Goal: Communication & Community: Answer question/provide support

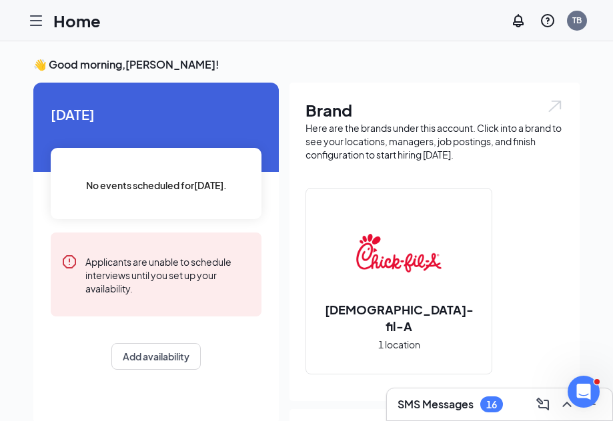
click at [457, 397] on h3 "SMS Messages" at bounding box center [435, 404] width 76 height 15
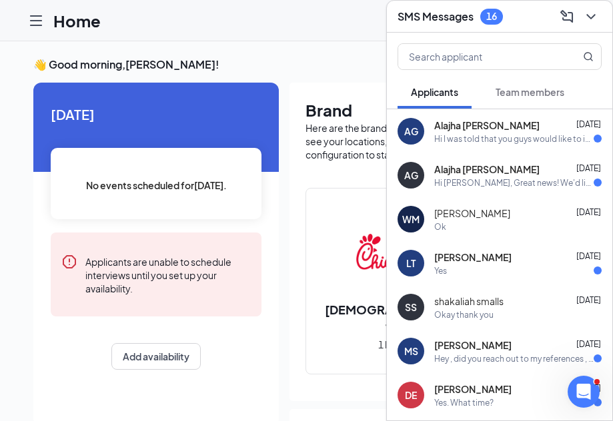
click at [497, 141] on div "Hi I was told that you guys would like to invite me for an interview, I was won…" at bounding box center [513, 138] width 159 height 11
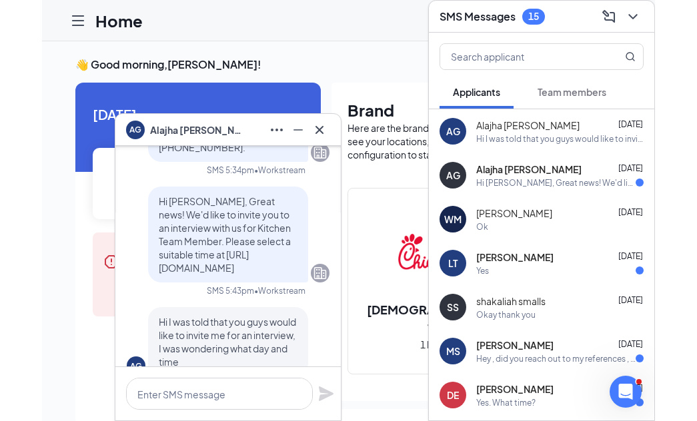
scroll to position [-35, 0]
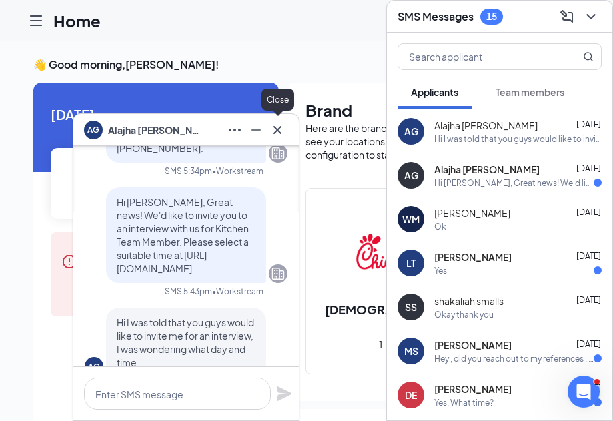
click at [280, 128] on icon "Cross" at bounding box center [277, 130] width 16 height 16
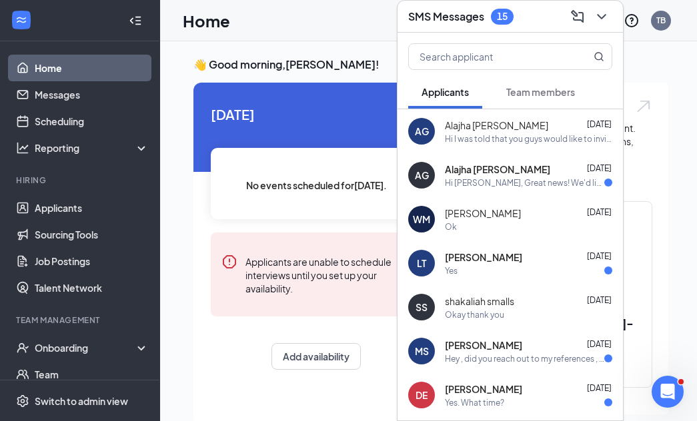
click at [461, 314] on div "Okay thank you" at bounding box center [474, 314] width 59 height 11
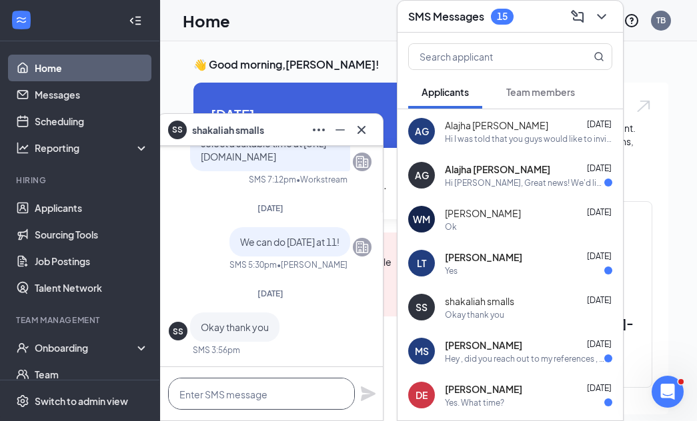
click at [207, 399] on textarea at bounding box center [261, 394] width 187 height 32
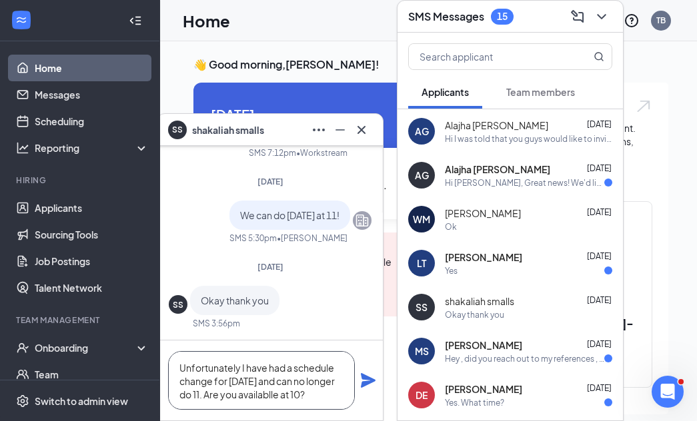
click at [285, 399] on textarea "Unfortunately I have had a schedule change for [DATE] and can no longer do 11. …" at bounding box center [261, 380] width 187 height 59
type textarea "Unfortunately I have had a schedule change for [DATE] and can no longer do 11. …"
click at [363, 378] on icon "Plane" at bounding box center [368, 380] width 15 height 15
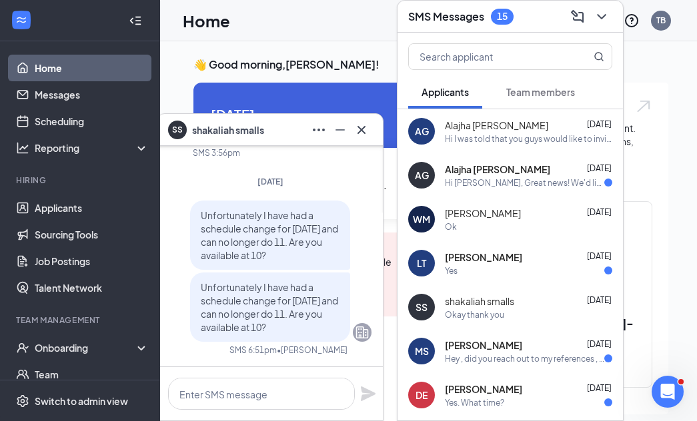
click at [511, 223] on div "Ok" at bounding box center [528, 226] width 167 height 11
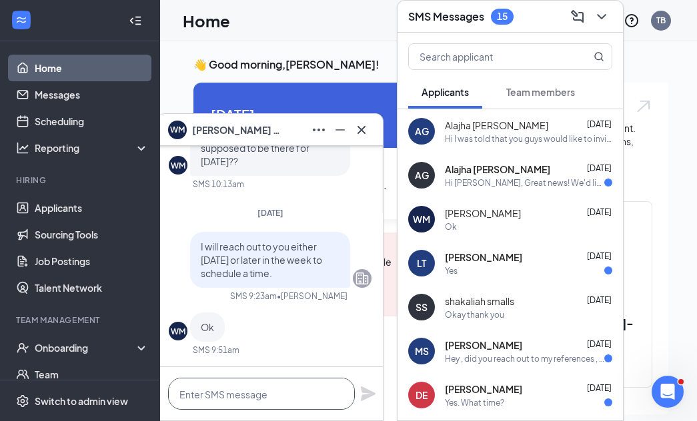
click at [232, 401] on textarea at bounding box center [261, 394] width 187 height 32
type textarea "Are you available [DATE] at 1:30?"
click at [369, 393] on icon "Plane" at bounding box center [368, 394] width 15 height 15
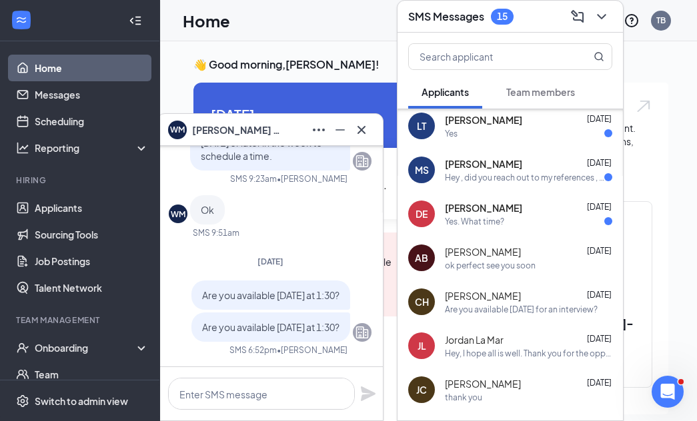
scroll to position [181, 0]
click at [483, 223] on div "Yes. What time?" at bounding box center [474, 222] width 59 height 11
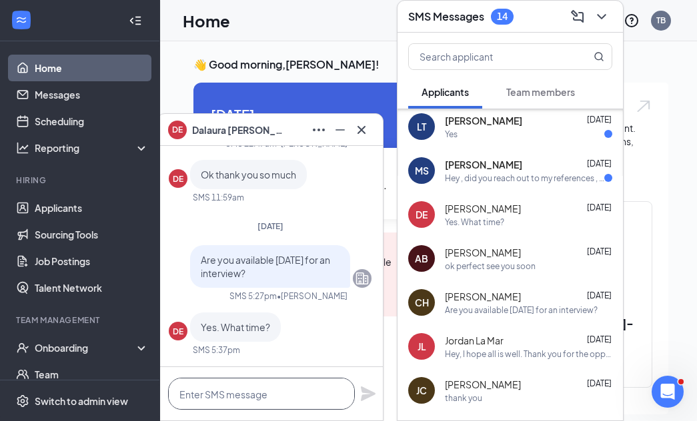
click at [232, 392] on textarea at bounding box center [261, 394] width 187 height 32
type textarea "Are you available at 2 [DATE]?"
click at [368, 395] on icon "Plane" at bounding box center [368, 394] width 15 height 15
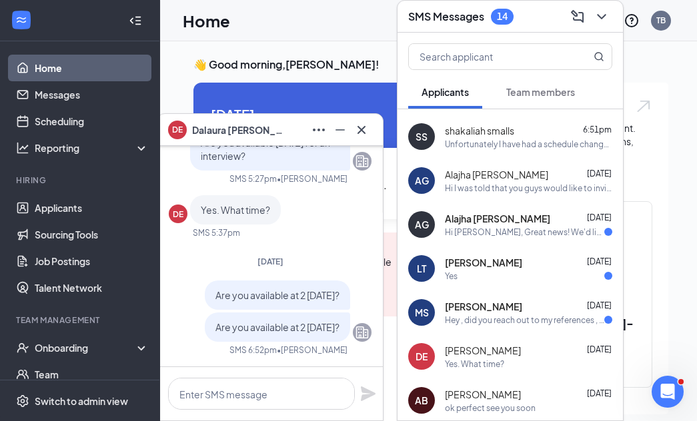
scroll to position [0, 0]
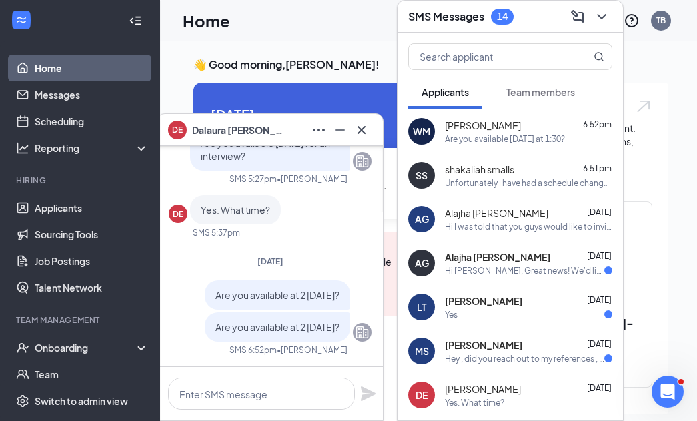
click at [511, 313] on div "Yes" at bounding box center [528, 314] width 167 height 11
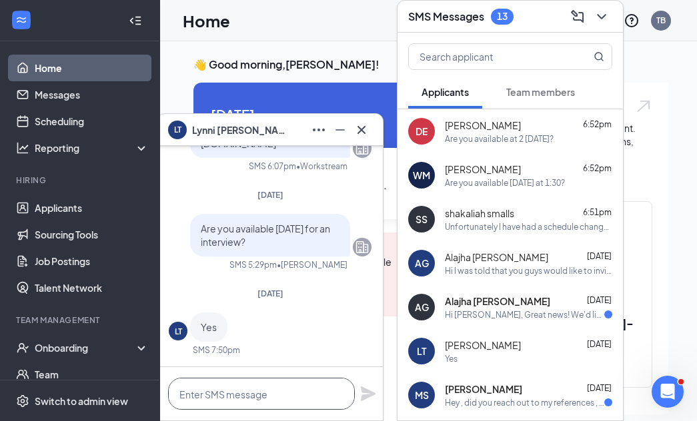
click at [207, 400] on textarea at bounding box center [261, 394] width 187 height 32
type textarea "Are you available at 2:30?"
click at [363, 397] on icon "Plane" at bounding box center [368, 394] width 15 height 15
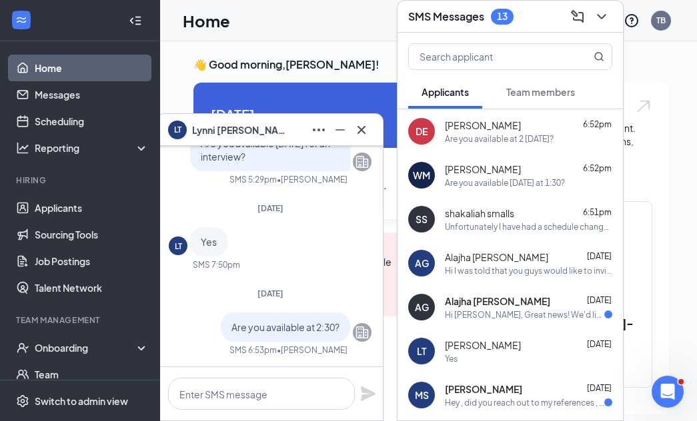
click at [501, 269] on div "Hi I was told that you guys would like to invite me for an interview, I was won…" at bounding box center [528, 270] width 167 height 11
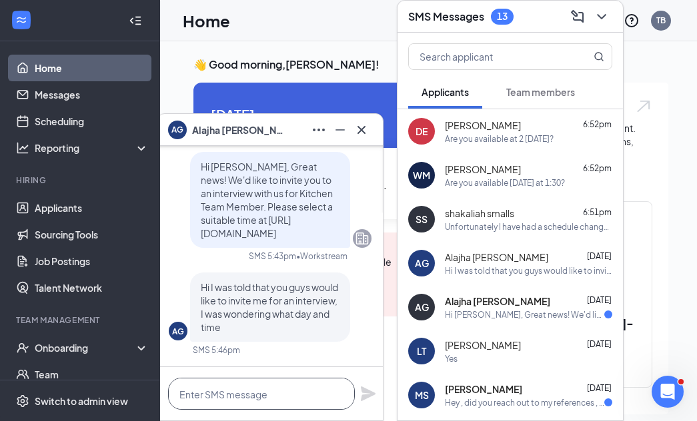
click at [196, 390] on textarea at bounding box center [261, 394] width 187 height 32
type textarea "Are you available at 3 [DATE]?"
click at [366, 395] on icon "Plane" at bounding box center [368, 394] width 15 height 15
